Goal: Task Accomplishment & Management: Use online tool/utility

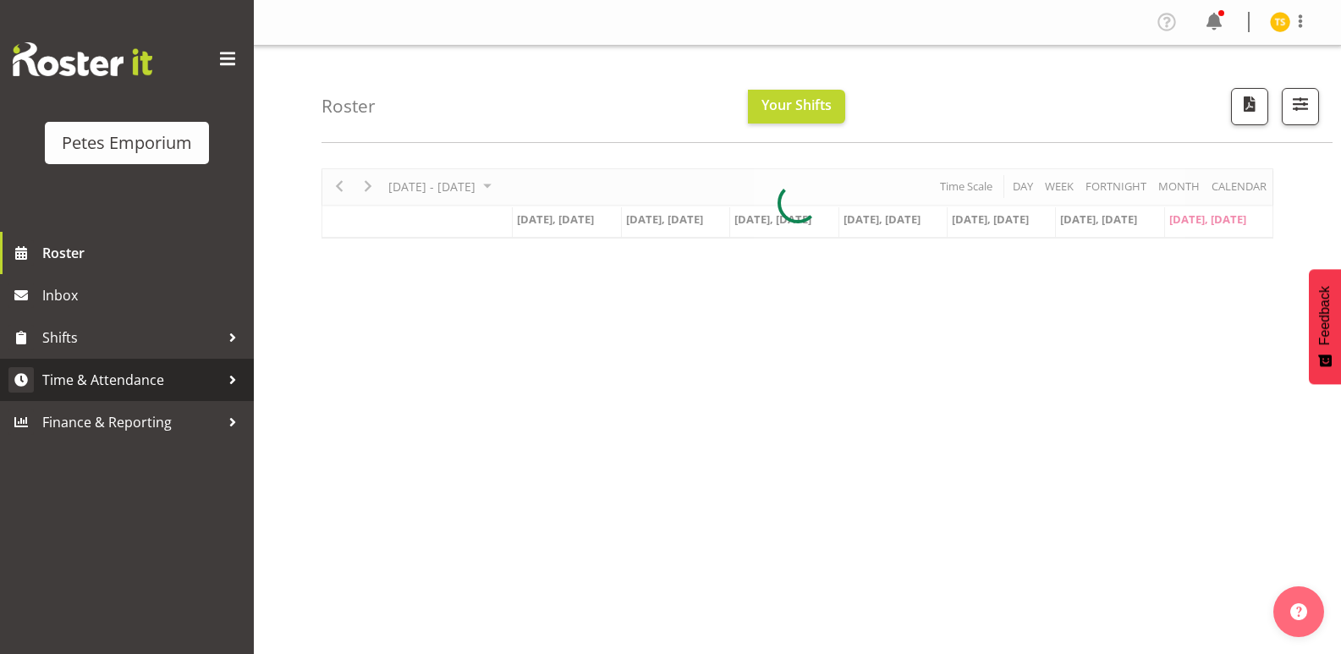
click at [124, 383] on span "Time & Attendance" at bounding box center [131, 379] width 178 height 25
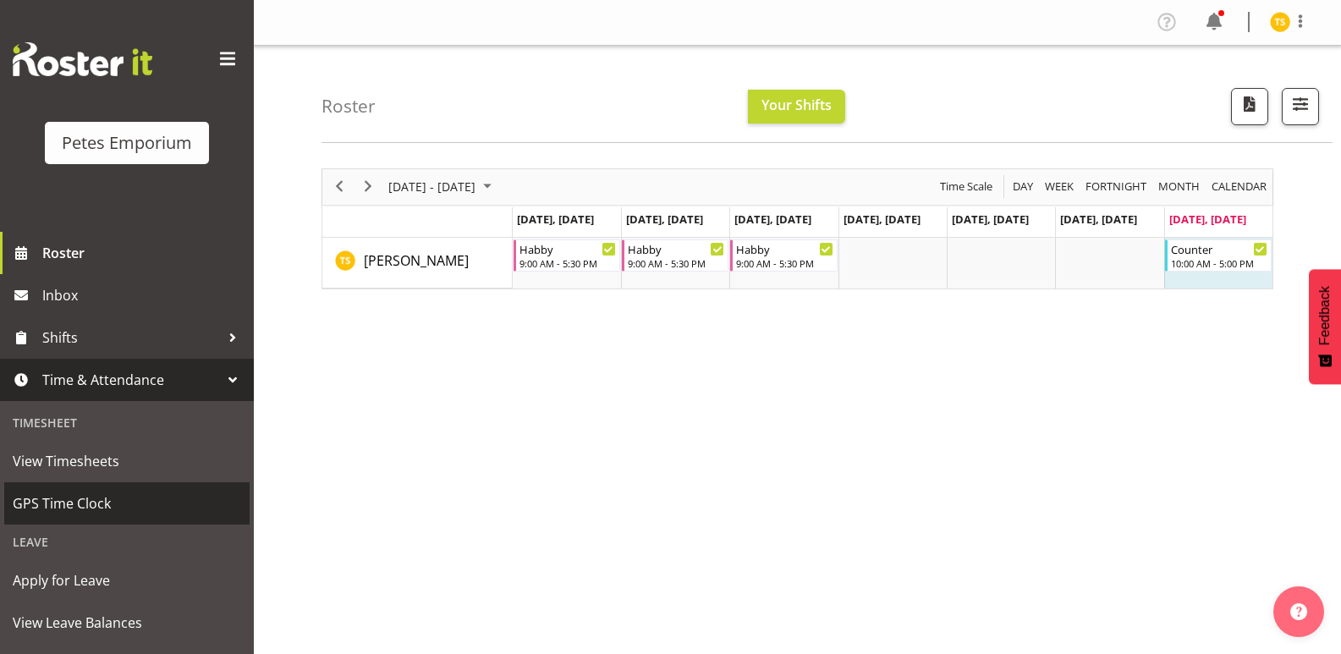
click at [76, 496] on span "GPS Time Clock" at bounding box center [127, 503] width 229 height 25
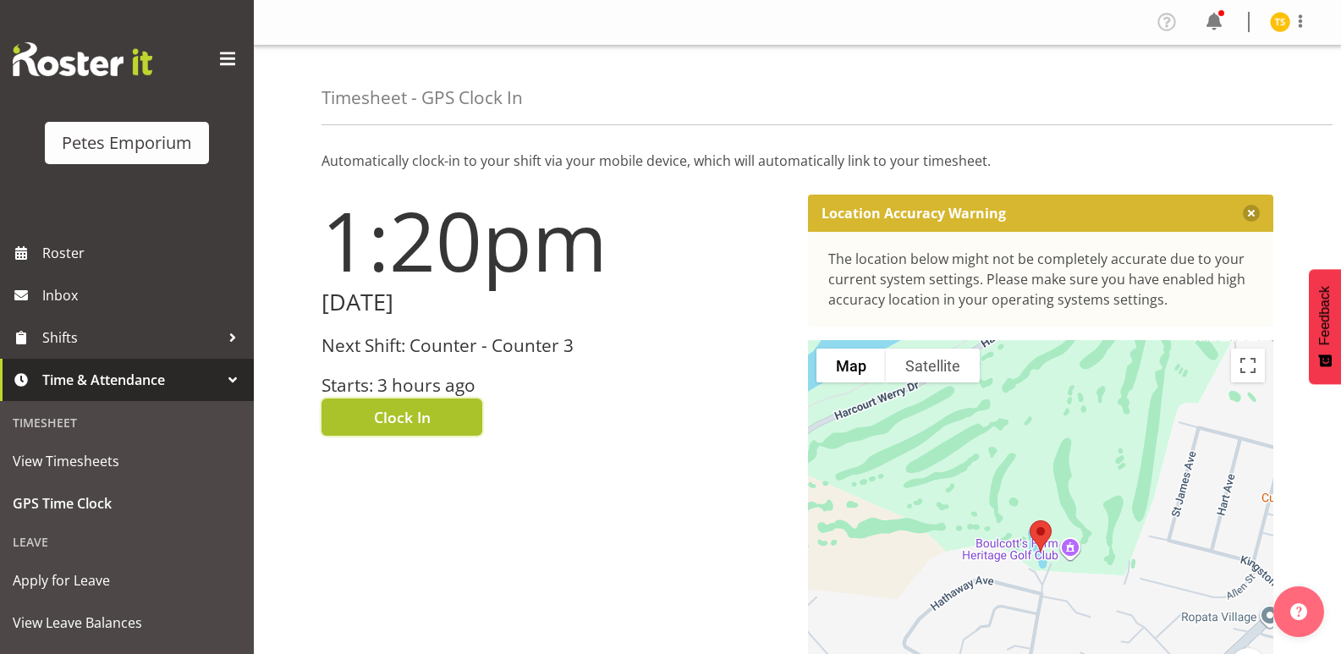
click at [382, 426] on span "Clock In" at bounding box center [402, 417] width 57 height 22
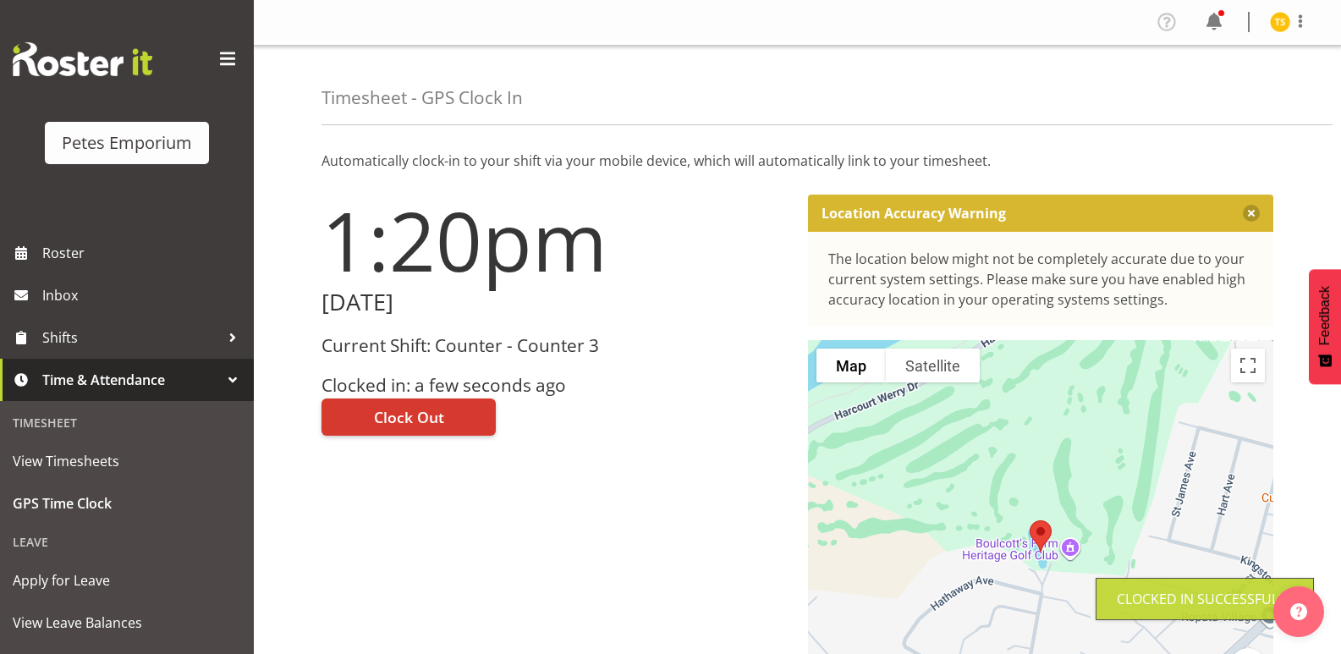
click at [1290, 30] on figure at bounding box center [1280, 22] width 20 height 20
click at [1203, 86] on link "Log Out" at bounding box center [1229, 89] width 162 height 30
